Goal: Transaction & Acquisition: Purchase product/service

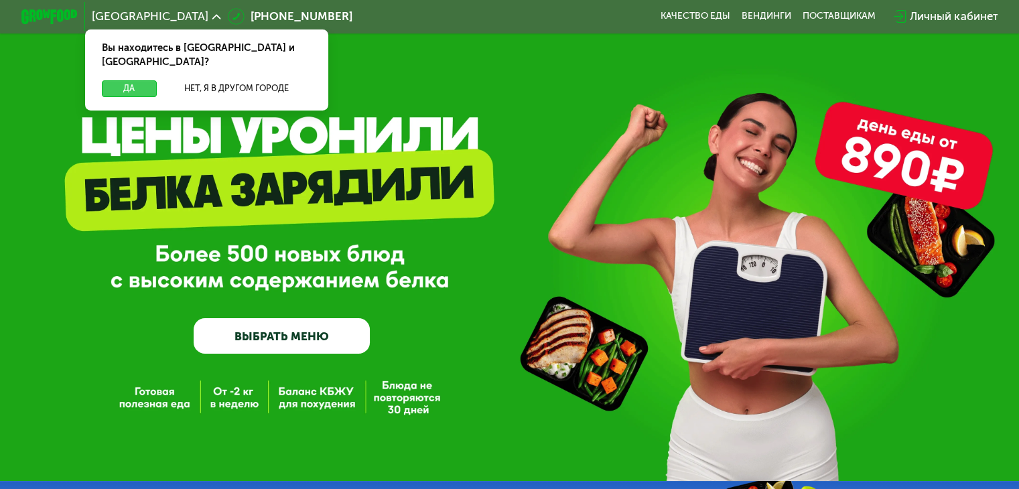
click at [123, 80] on button "Да" at bounding box center [129, 88] width 54 height 17
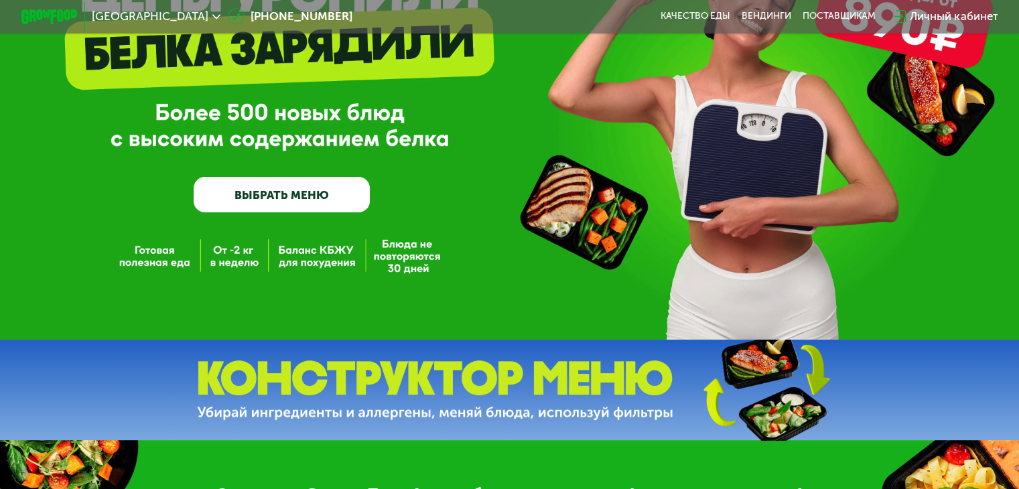
scroll to position [201, 0]
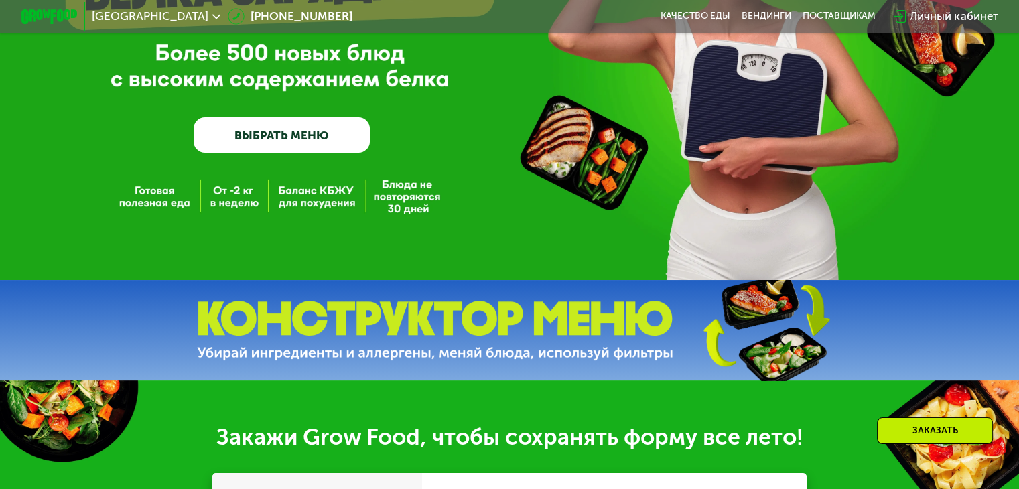
click at [281, 139] on link "ВЫБРАТЬ МЕНЮ" at bounding box center [282, 135] width 176 height 36
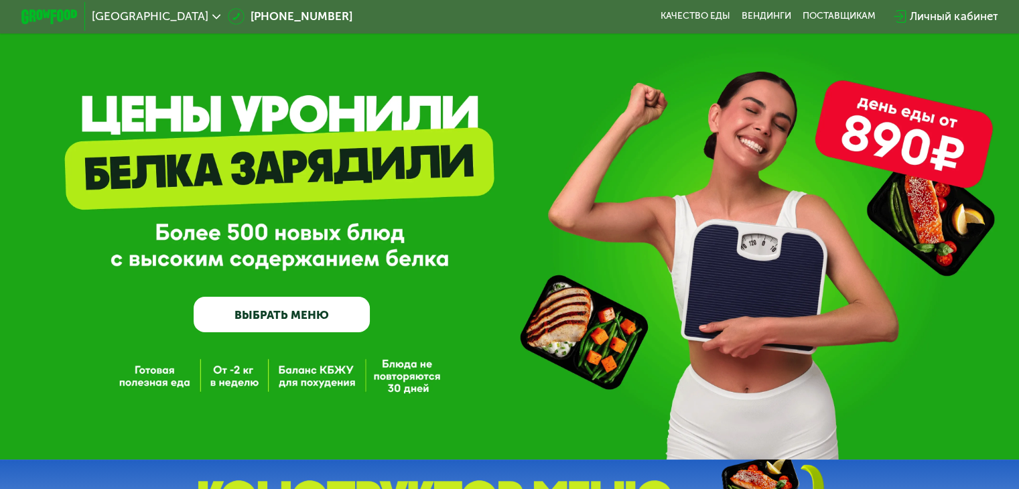
scroll to position [0, 0]
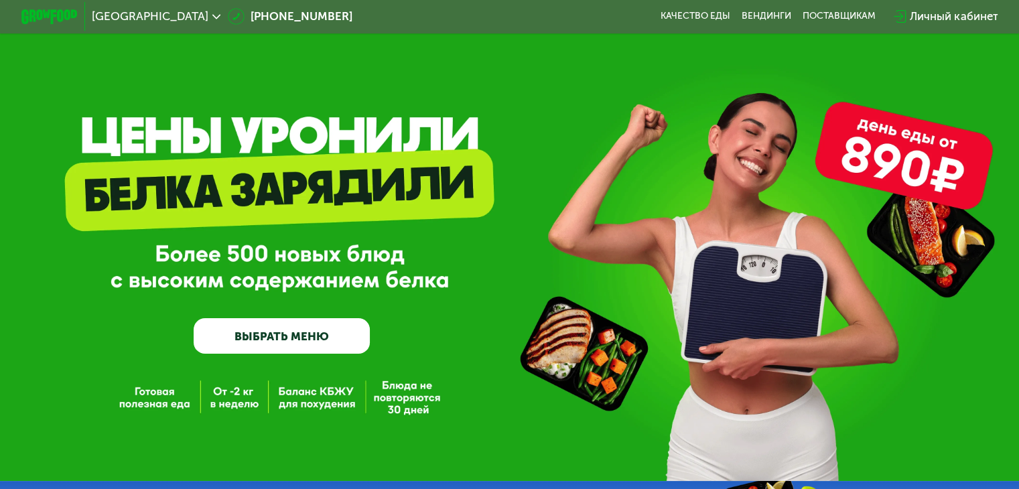
click at [301, 336] on link "ВЫБРАТЬ МЕНЮ" at bounding box center [282, 336] width 176 height 36
click at [291, 339] on link "ВЫБРАТЬ МЕНЮ" at bounding box center [282, 336] width 176 height 36
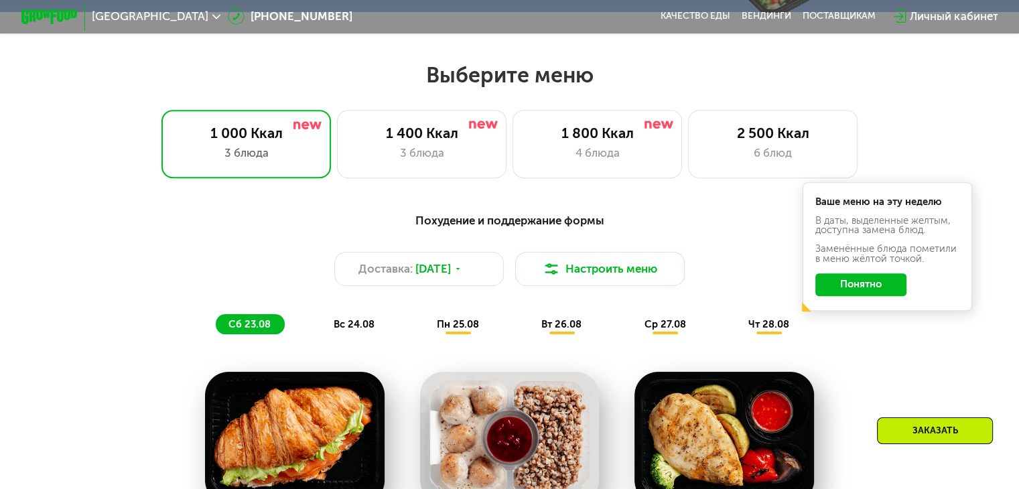
scroll to position [603, 0]
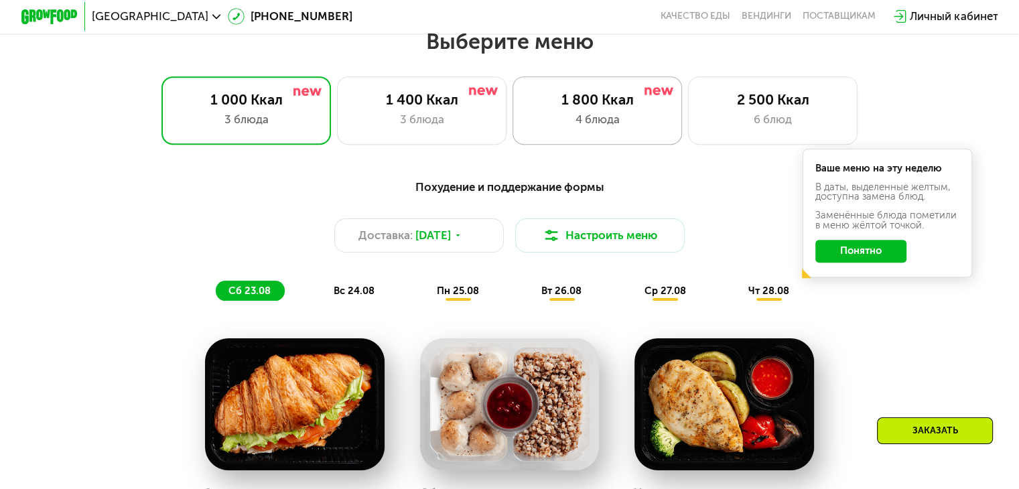
click at [599, 117] on div "4 блюда" at bounding box center [597, 119] width 140 height 17
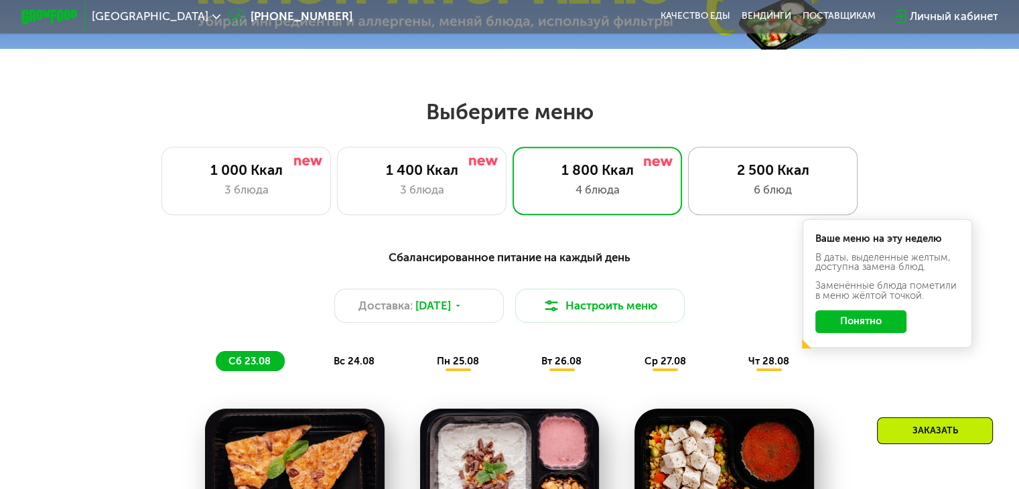
scroll to position [536, 0]
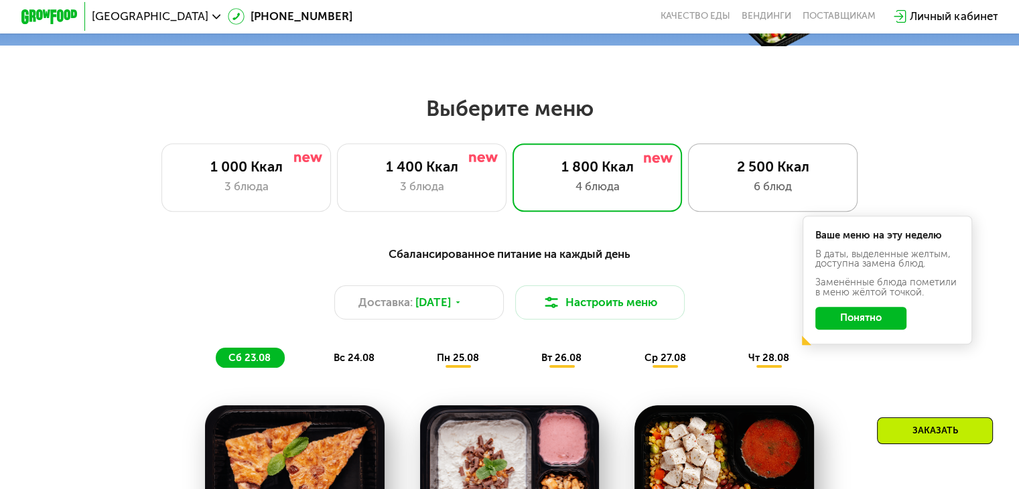
click at [762, 172] on div "2 500 Ккал" at bounding box center [773, 166] width 140 height 17
